Goal: Information Seeking & Learning: Learn about a topic

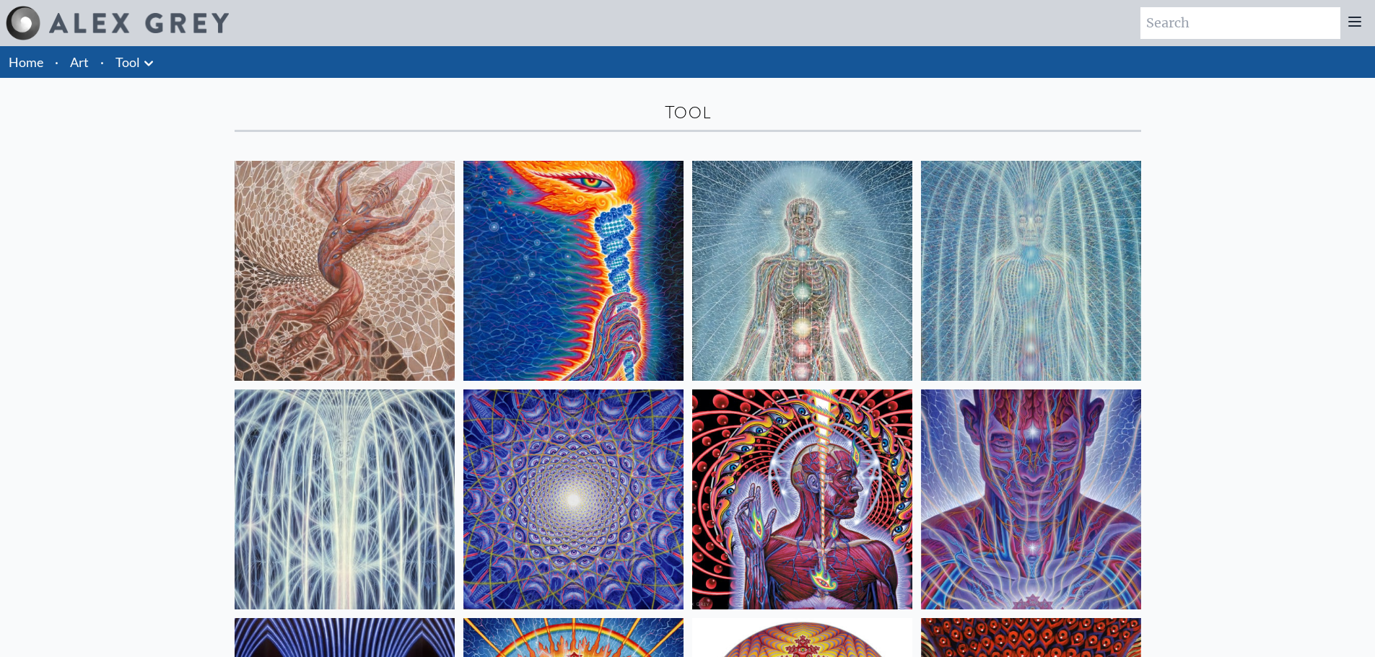
drag, startPoint x: 331, startPoint y: 276, endPoint x: 1313, endPoint y: 331, distance: 984.4
click at [1313, 331] on div "Home · Art · Tool Anatomical Drawings" at bounding box center [687, 572] width 1375 height 1053
click at [147, 65] on icon at bounding box center [148, 63] width 17 height 17
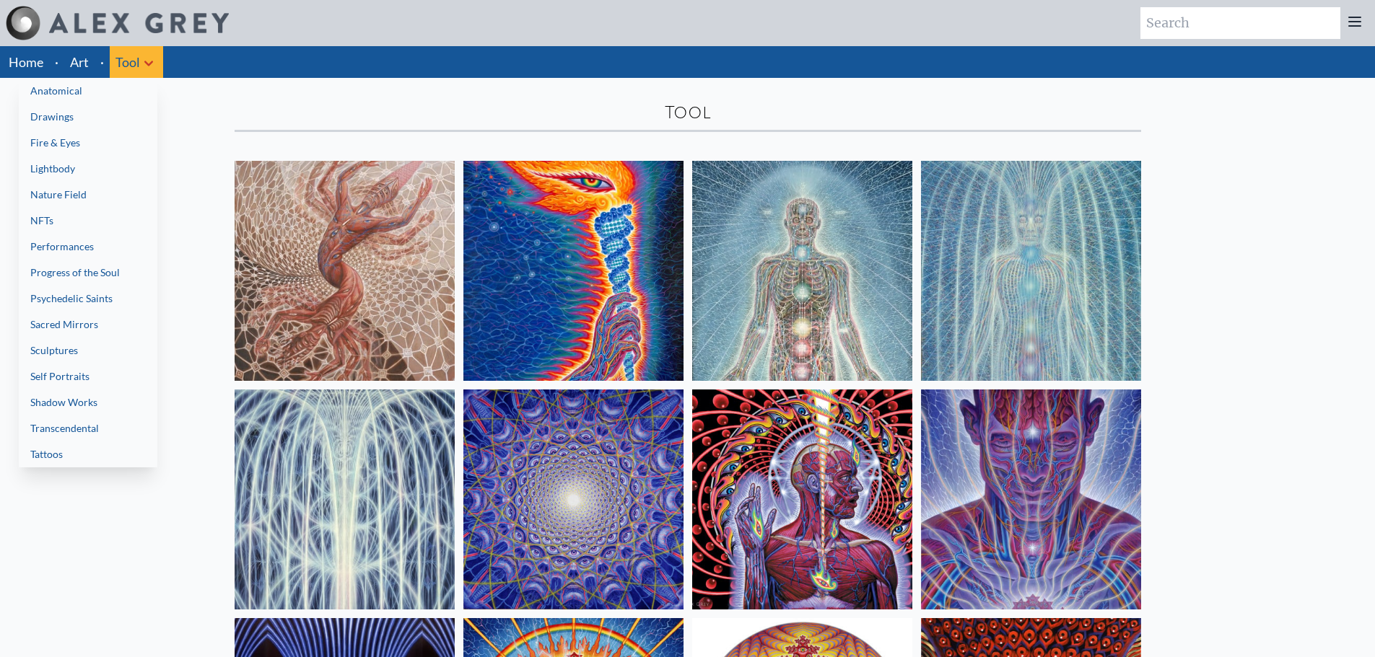
click at [190, 100] on div at bounding box center [687, 328] width 1375 height 657
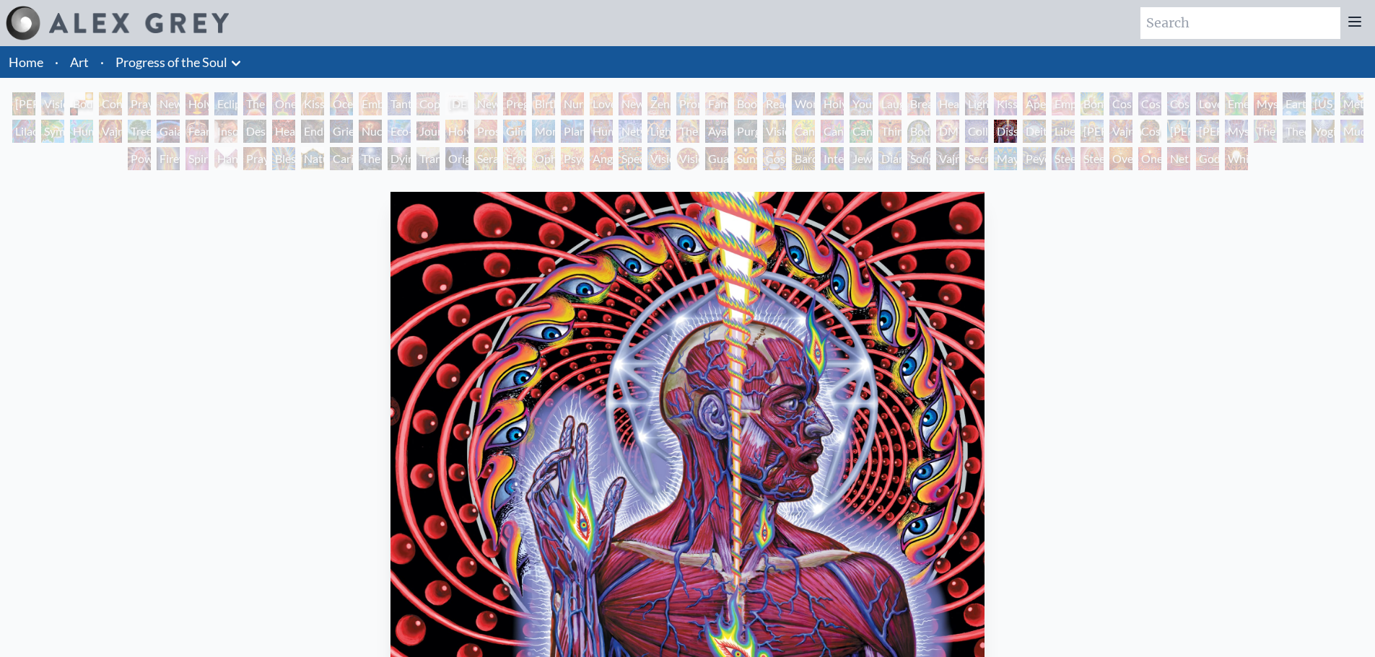
click at [122, 102] on div "Contemplation" at bounding box center [110, 103] width 23 height 23
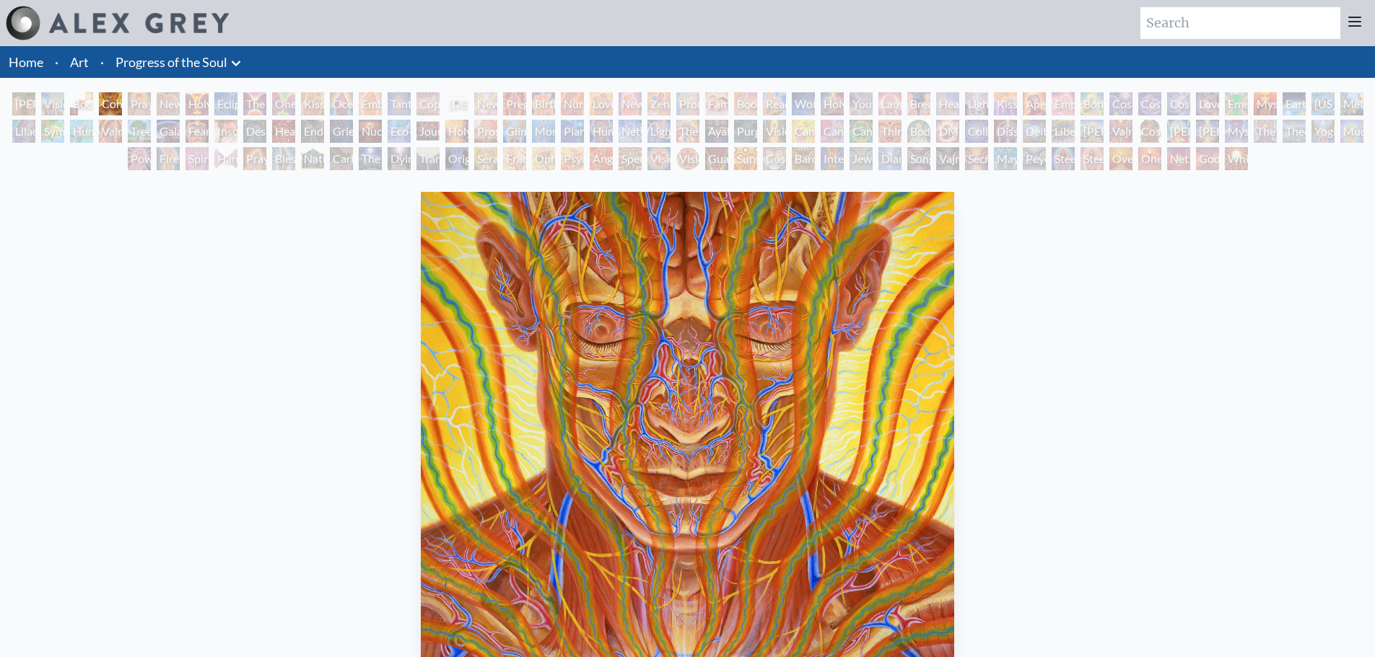
click at [252, 110] on div "The Kiss" at bounding box center [254, 103] width 23 height 23
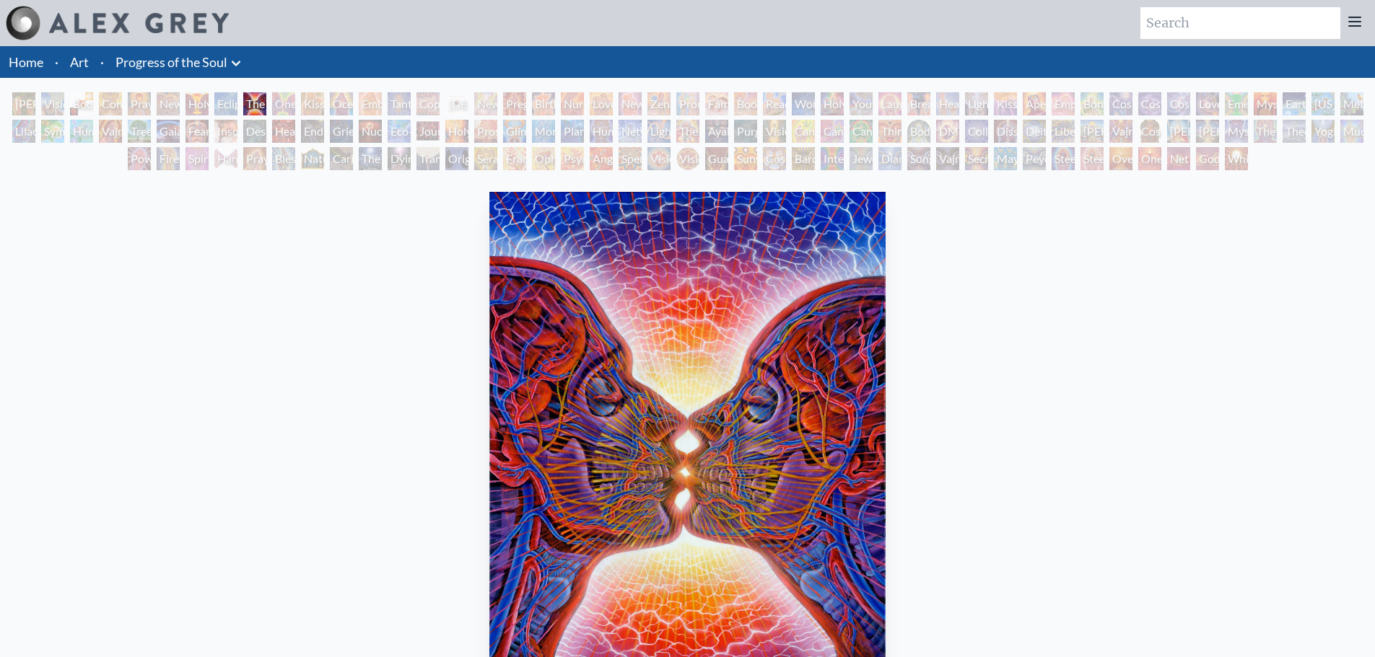
click at [336, 108] on div "Ocean of Love Bliss" at bounding box center [341, 103] width 23 height 23
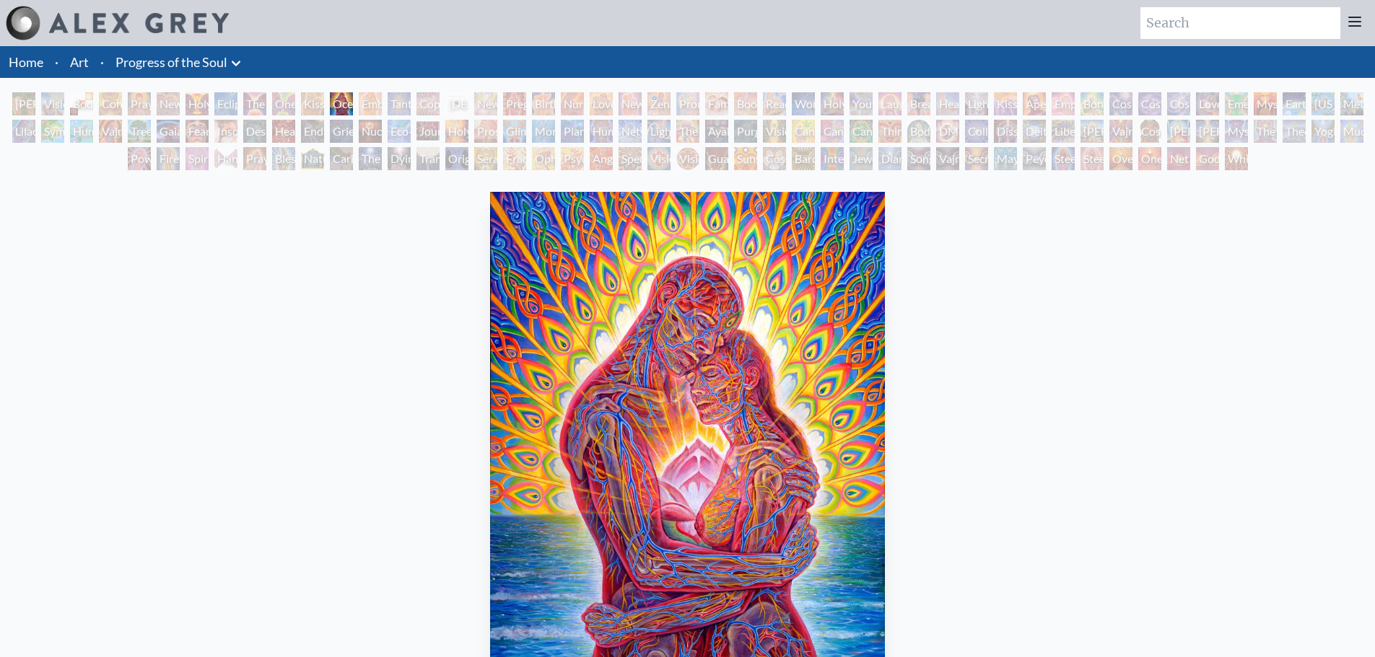
click at [197, 110] on div "Holy Grail" at bounding box center [196, 103] width 23 height 23
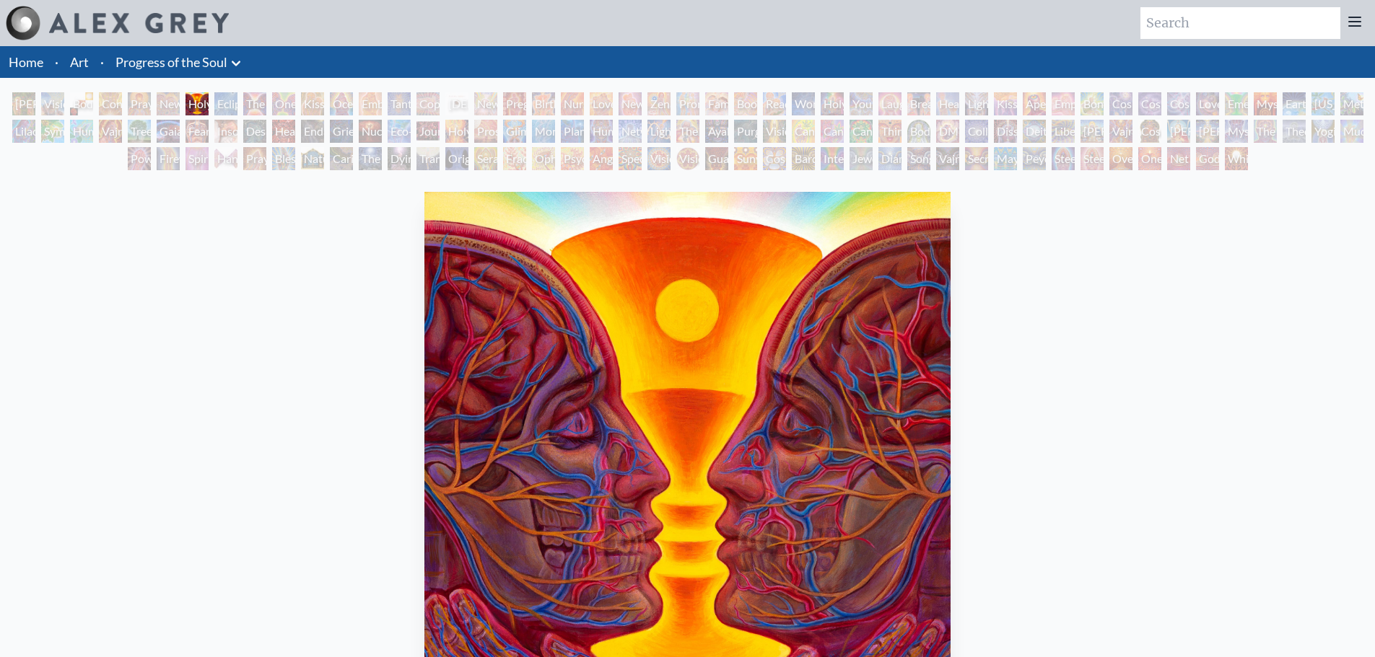
click at [164, 149] on div "Firewalking" at bounding box center [168, 158] width 23 height 23
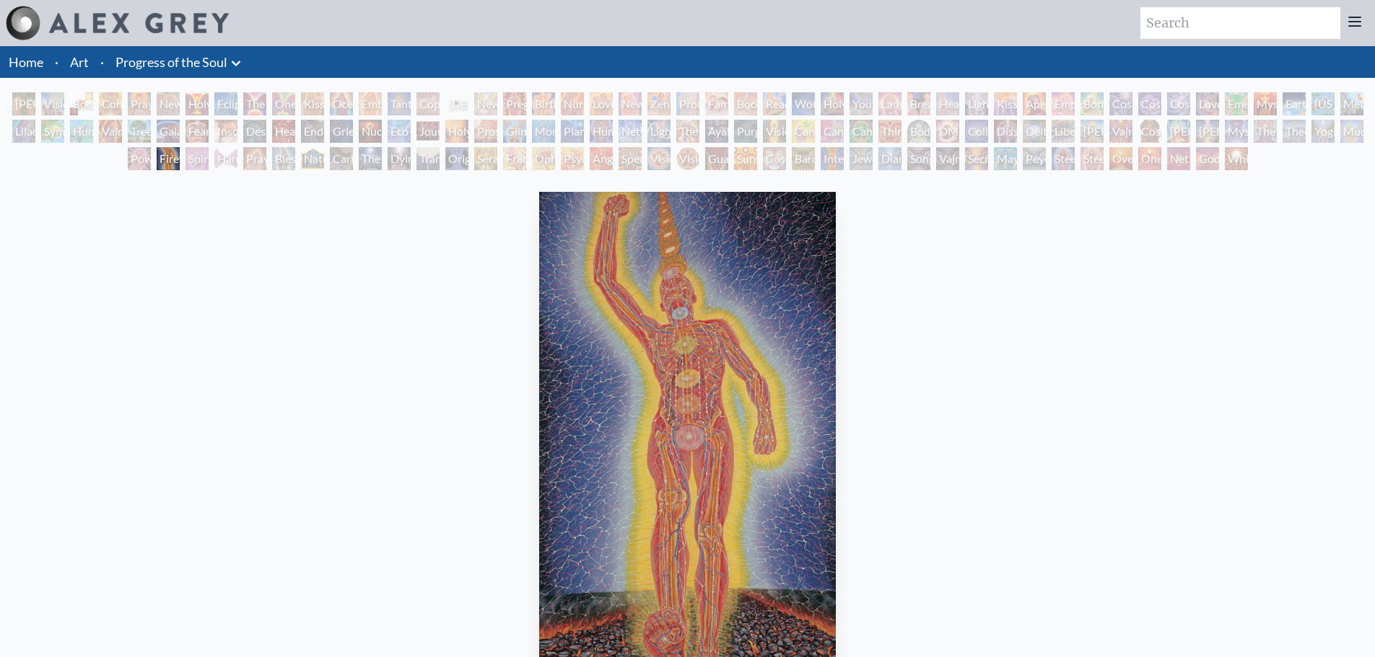
click at [22, 102] on div "Adam & Eve" at bounding box center [23, 103] width 23 height 23
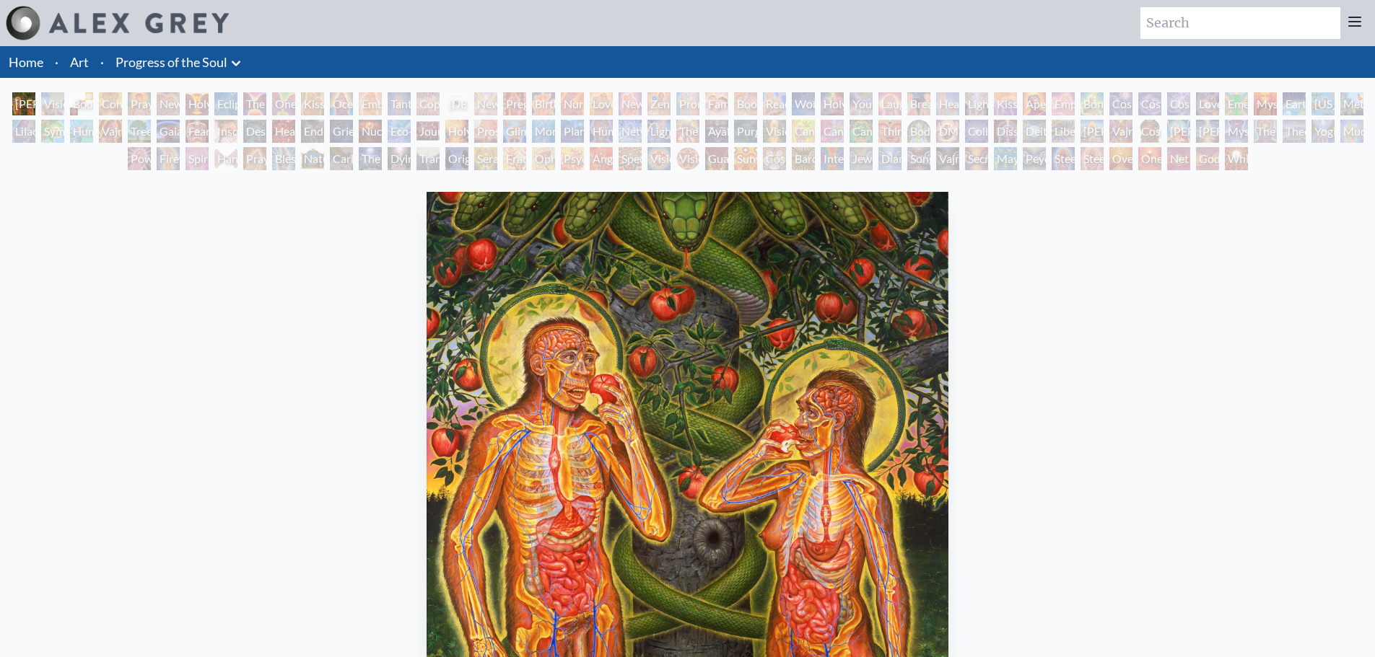
click at [93, 102] on div "Body, Mind, Spirit" at bounding box center [81, 103] width 23 height 23
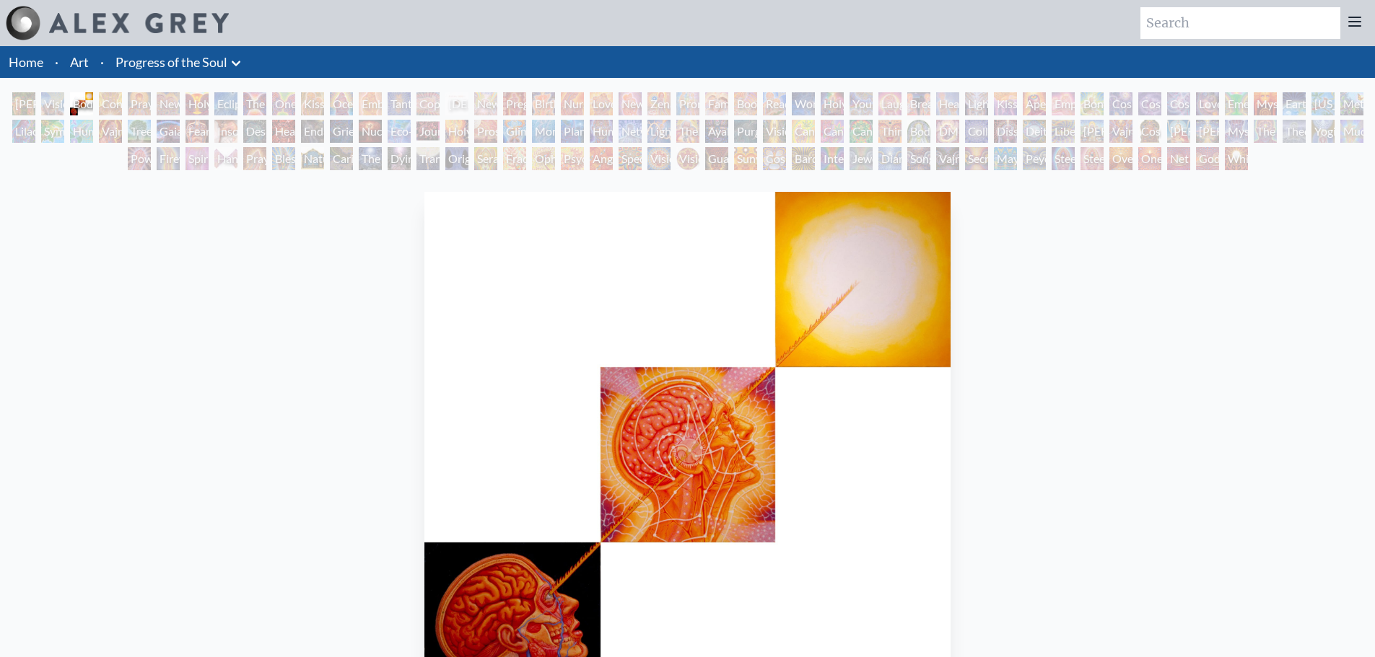
click at [193, 113] on div "Holy Grail" at bounding box center [196, 103] width 23 height 23
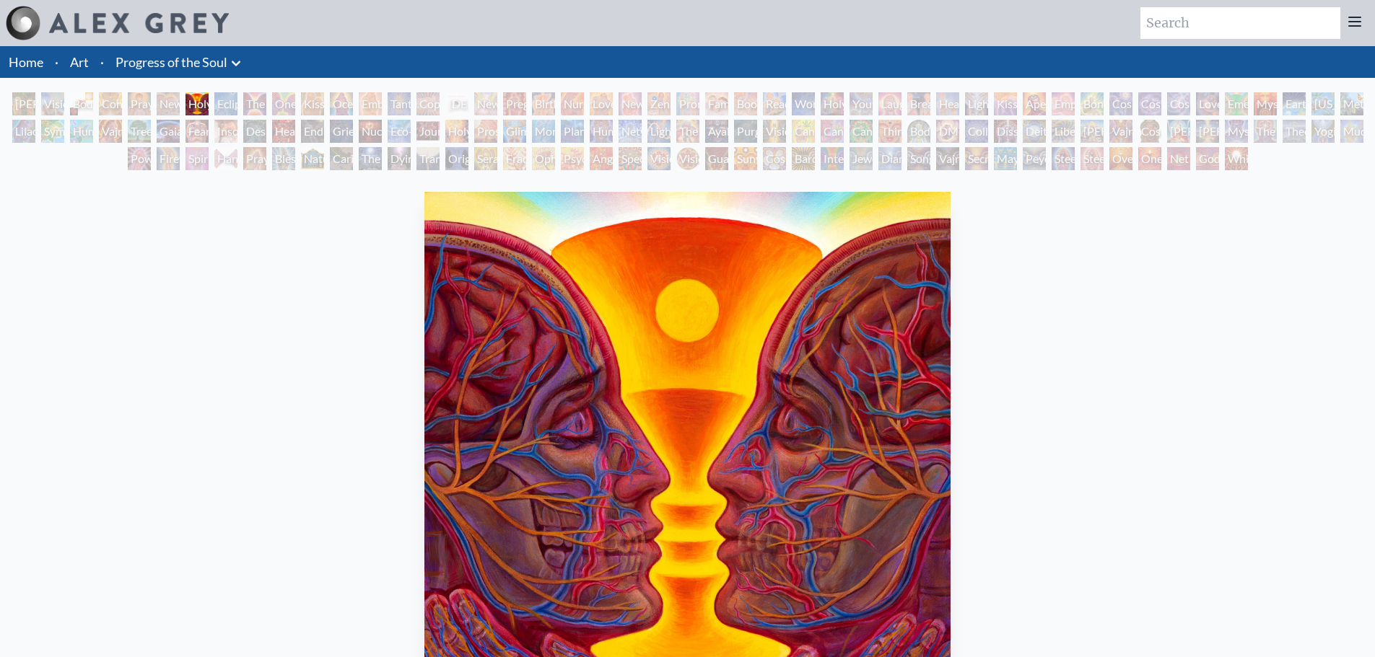
click at [253, 115] on div "Adam & Eve Visionary Origin of Language Body, Mind, Spirit Contemplation Prayin…" at bounding box center [687, 133] width 1375 height 82
click at [266, 107] on div "The Kiss" at bounding box center [254, 103] width 23 height 23
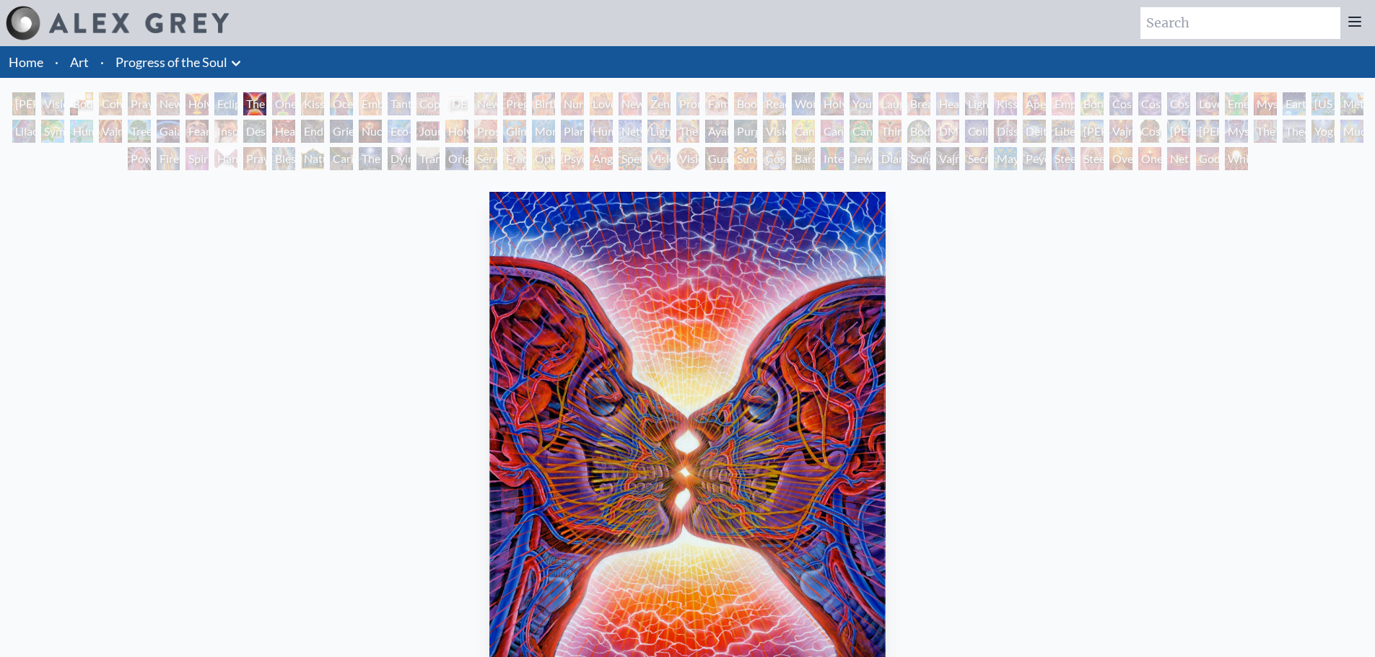
click at [365, 102] on div "Embracing" at bounding box center [370, 103] width 23 height 23
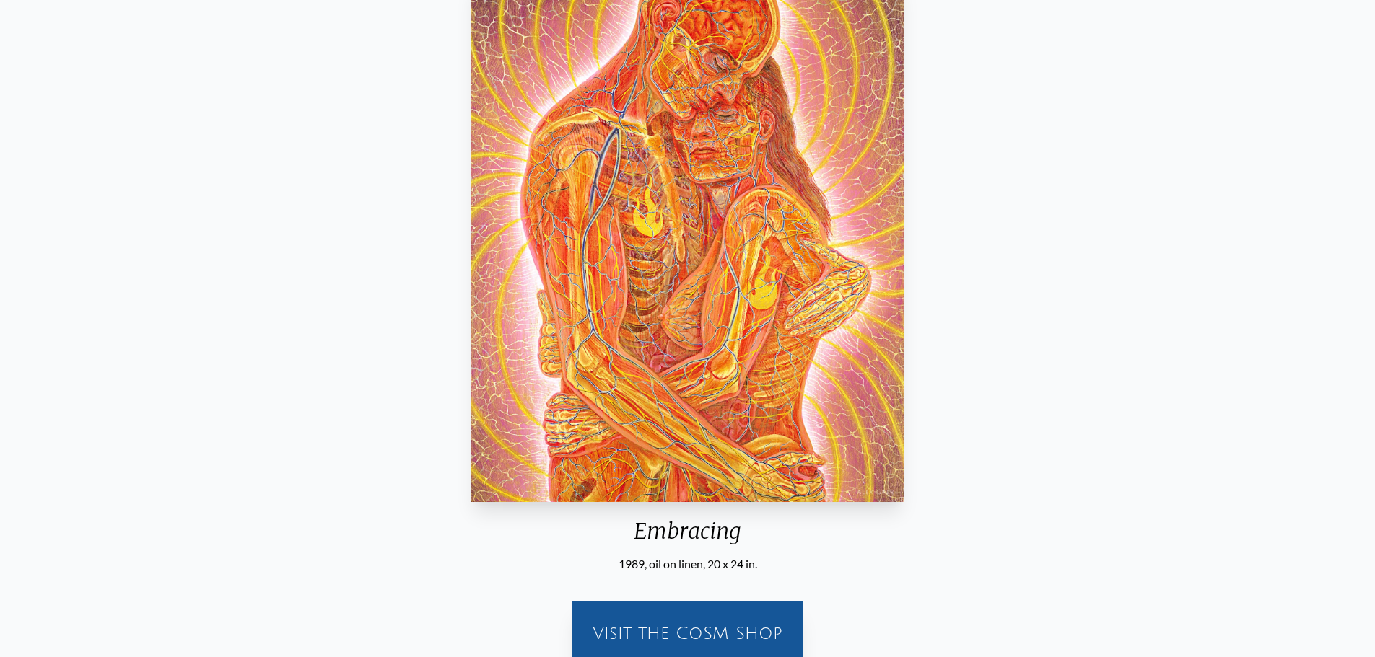
scroll to position [217, 0]
click at [669, 318] on img "13 / 133" at bounding box center [687, 238] width 432 height 526
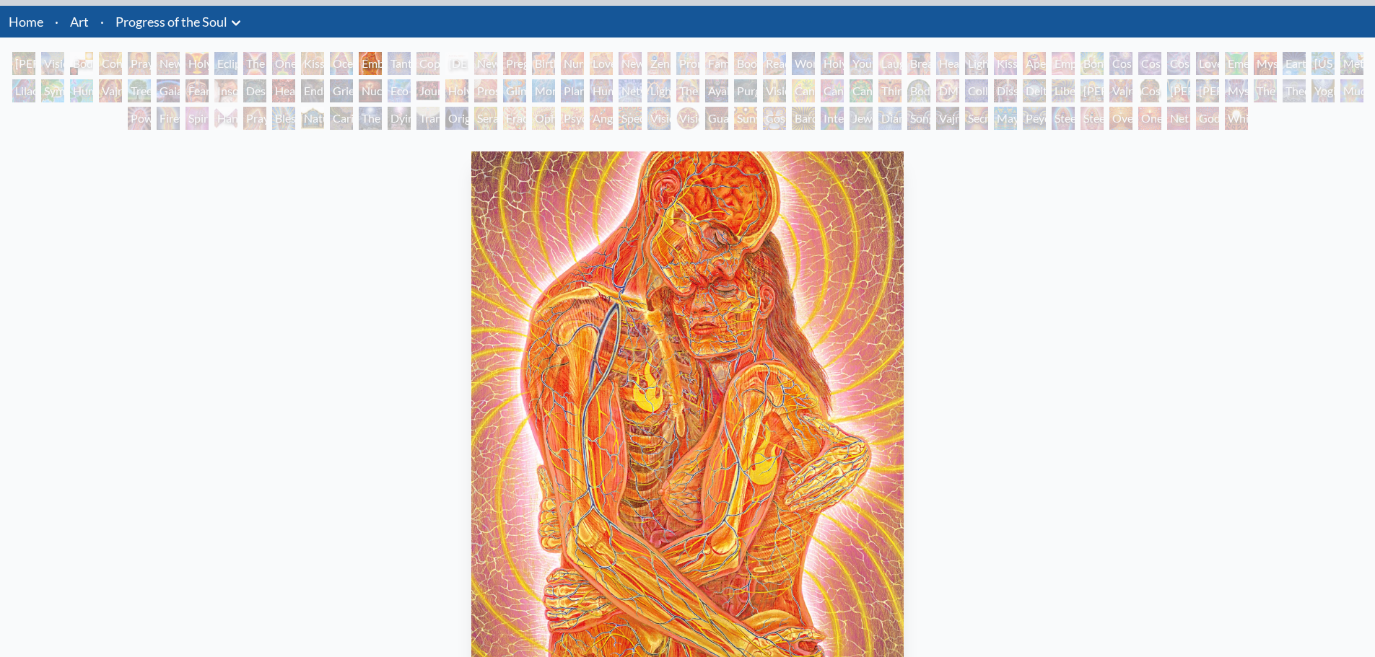
scroll to position [0, 0]
